Goal: Task Accomplishment & Management: Manage account settings

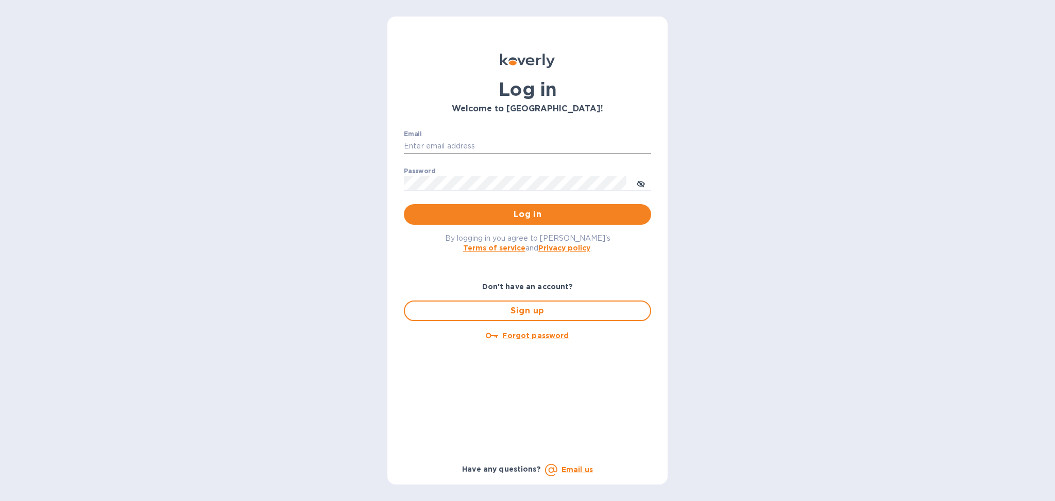
click at [474, 147] on input "Email" at bounding box center [527, 146] width 247 height 15
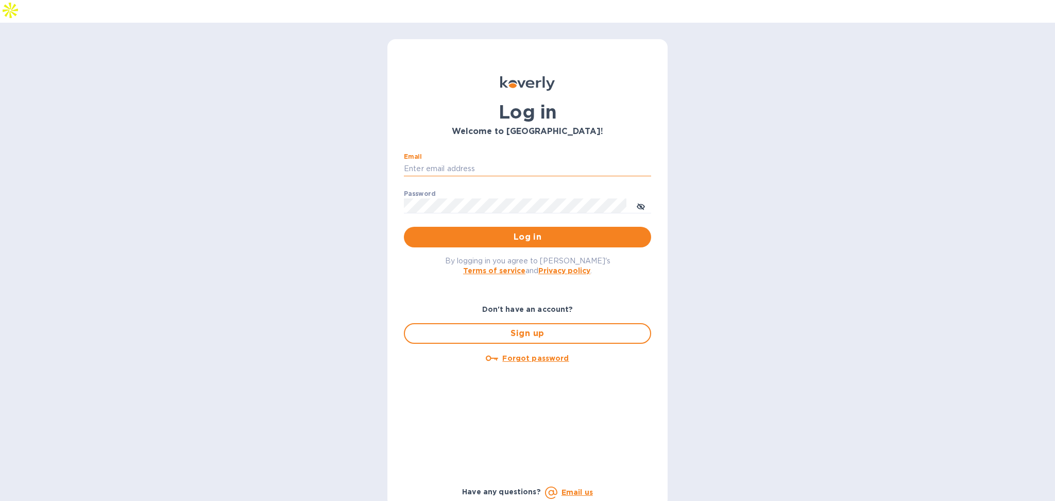
click at [472, 161] on input "Email" at bounding box center [527, 168] width 247 height 15
type input "alexis@lookoutgl.com"
click at [592, 231] on span "Log in" at bounding box center [527, 237] width 231 height 12
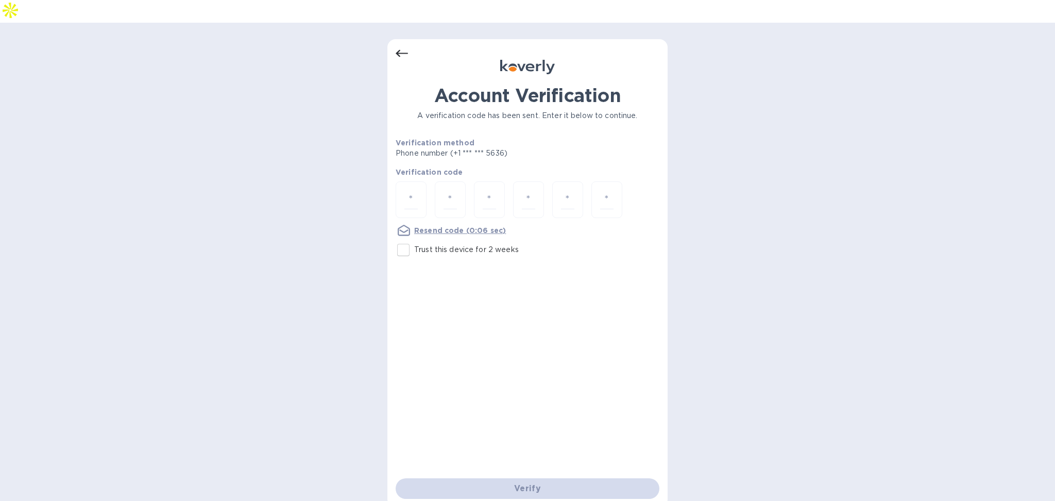
click at [429, 181] on div at bounding box center [528, 200] width 264 height 39
click at [418, 181] on div at bounding box center [411, 199] width 31 height 37
type input "5"
type input "2"
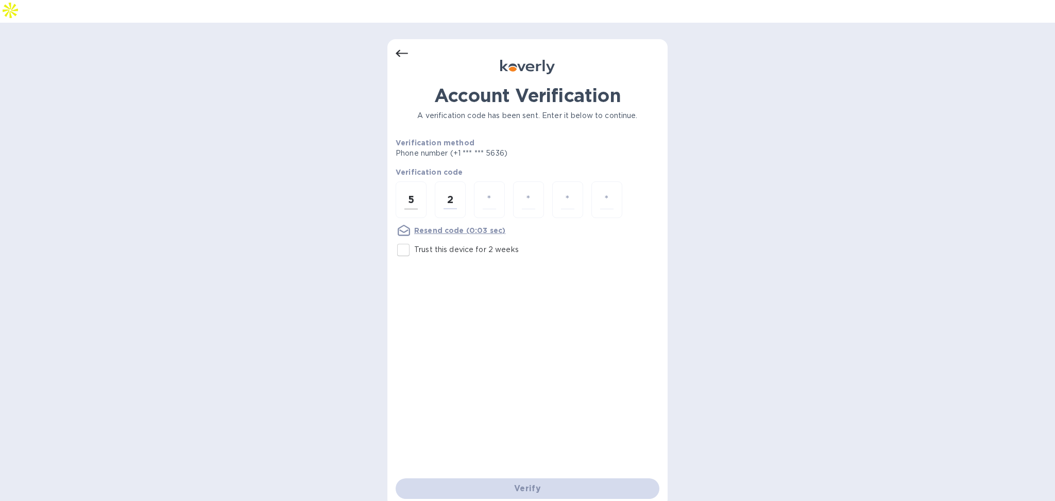
type input "5"
type input "2"
type input "8"
type input "2"
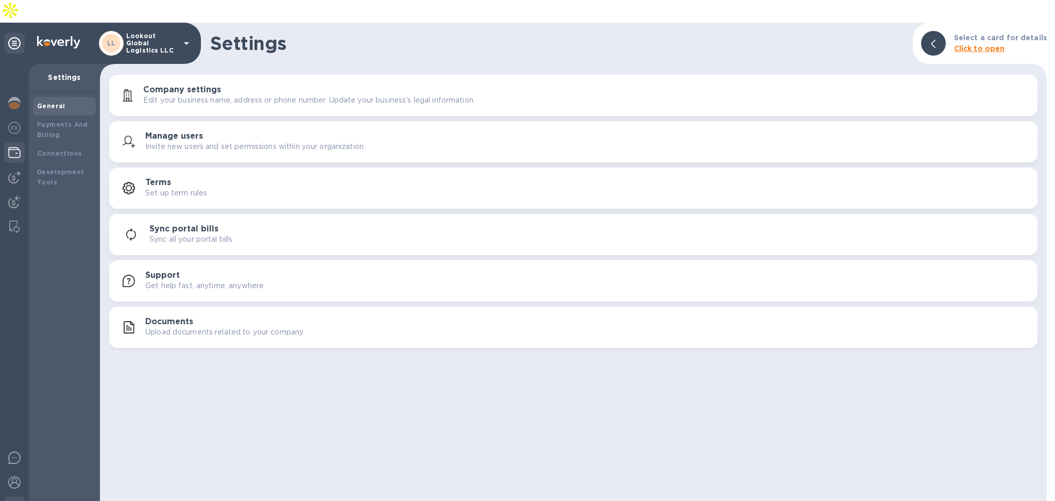
click at [6, 142] on div at bounding box center [14, 153] width 21 height 23
